Goal: Task Accomplishment & Management: Complete application form

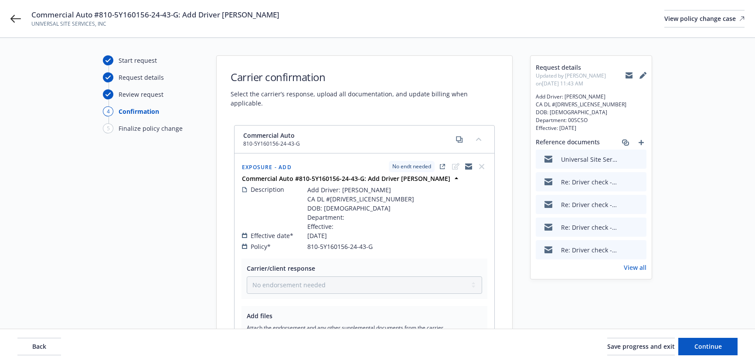
select select "NO_ENDORSEMENT_NEEDED"
